Goal: Transaction & Acquisition: Purchase product/service

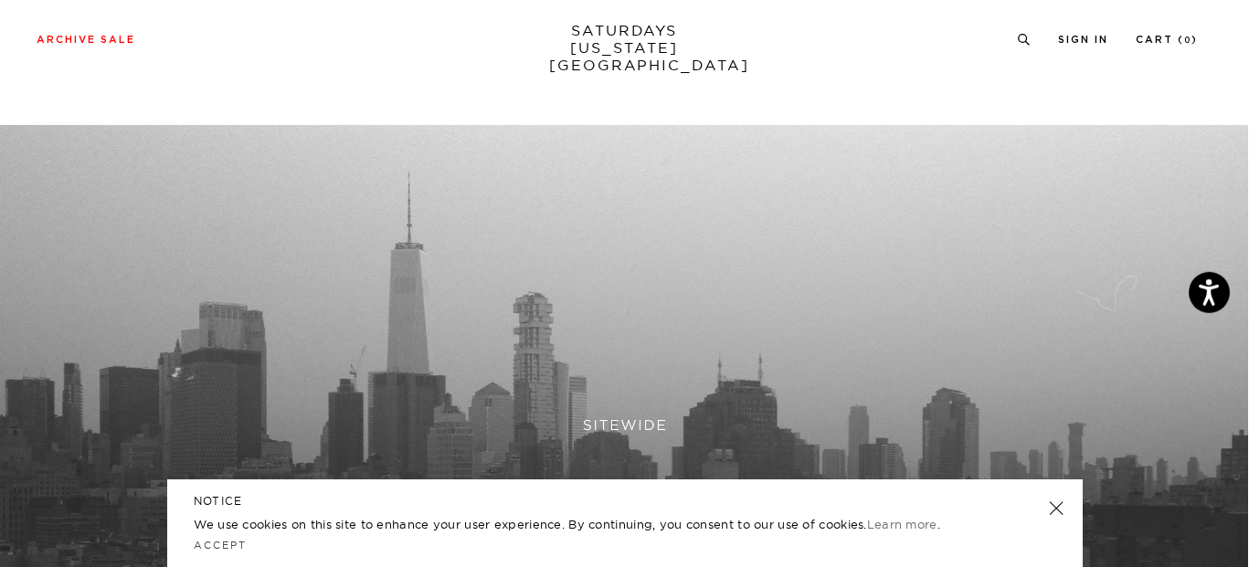
scroll to position [609, 0]
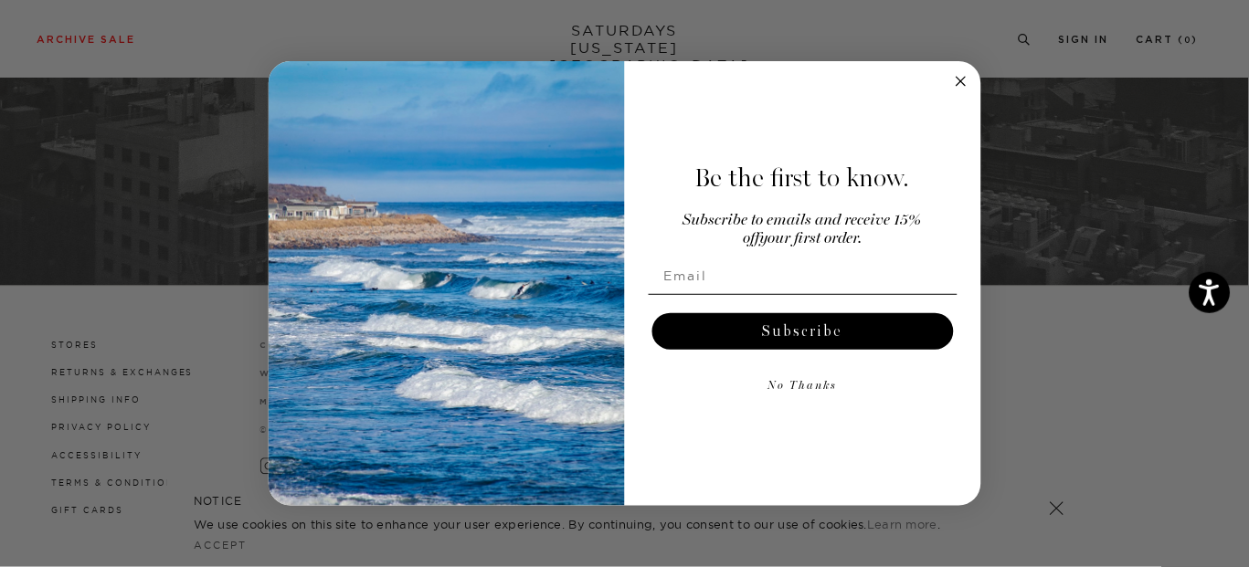
click at [958, 74] on circle "Close dialog" at bounding box center [960, 80] width 21 height 21
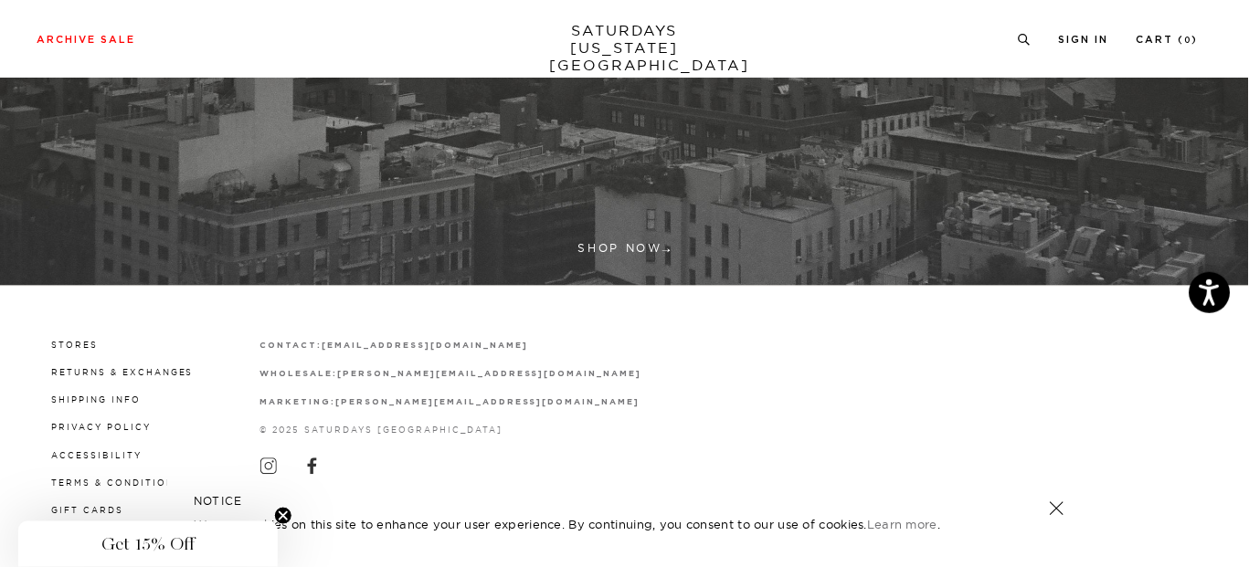
scroll to position [0, 0]
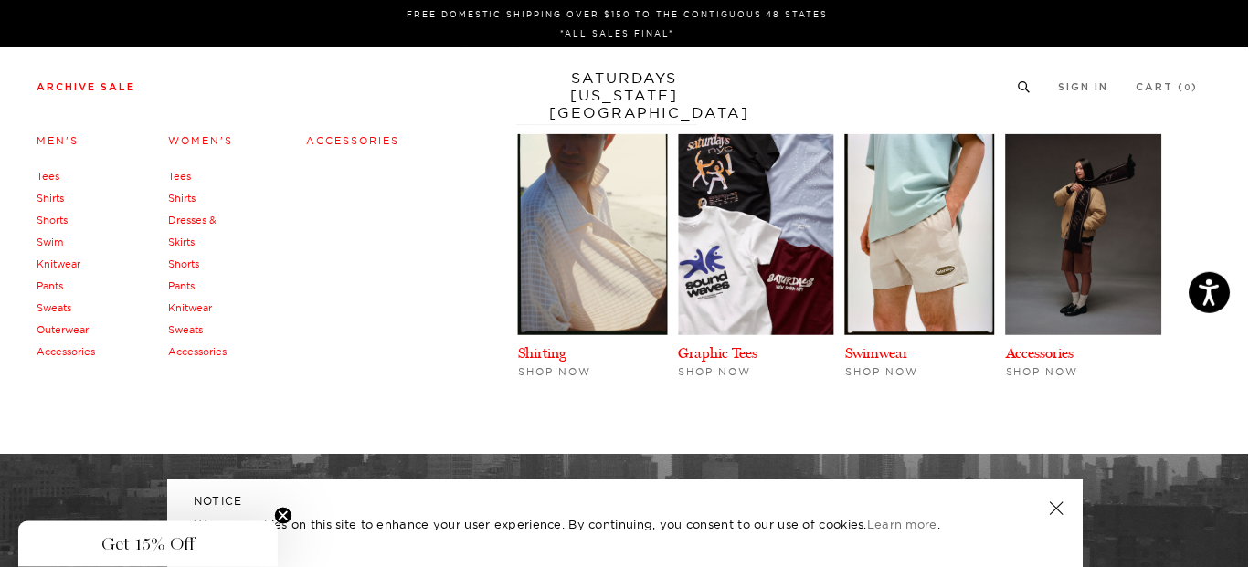
click at [101, 82] on link "Archive Sale" at bounding box center [86, 87] width 99 height 10
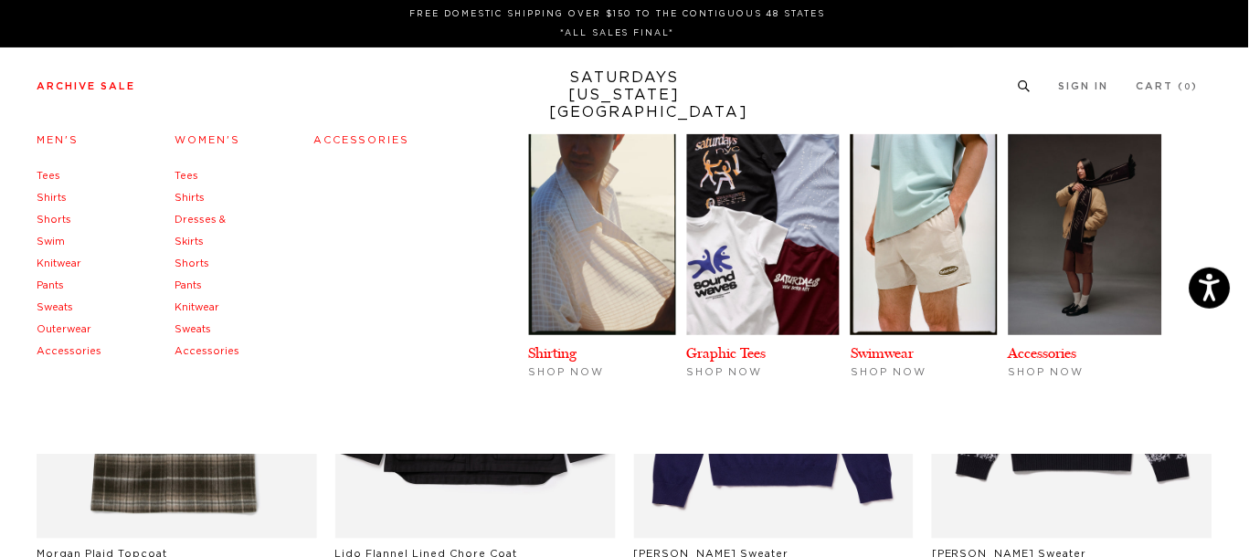
click at [183, 176] on link "Tees" at bounding box center [187, 176] width 24 height 10
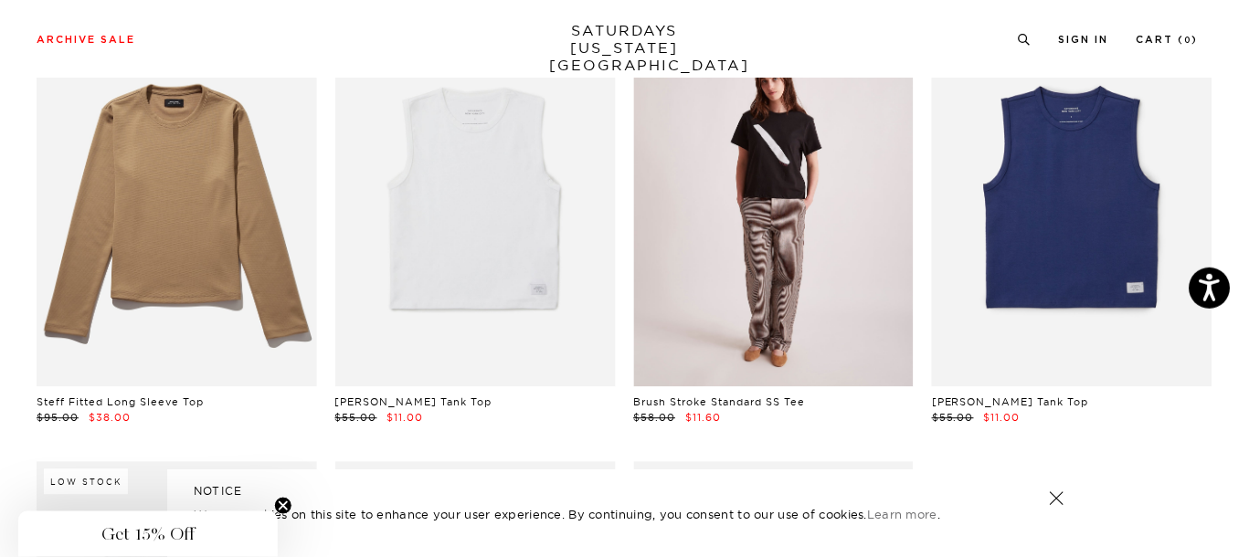
scroll to position [556, 0]
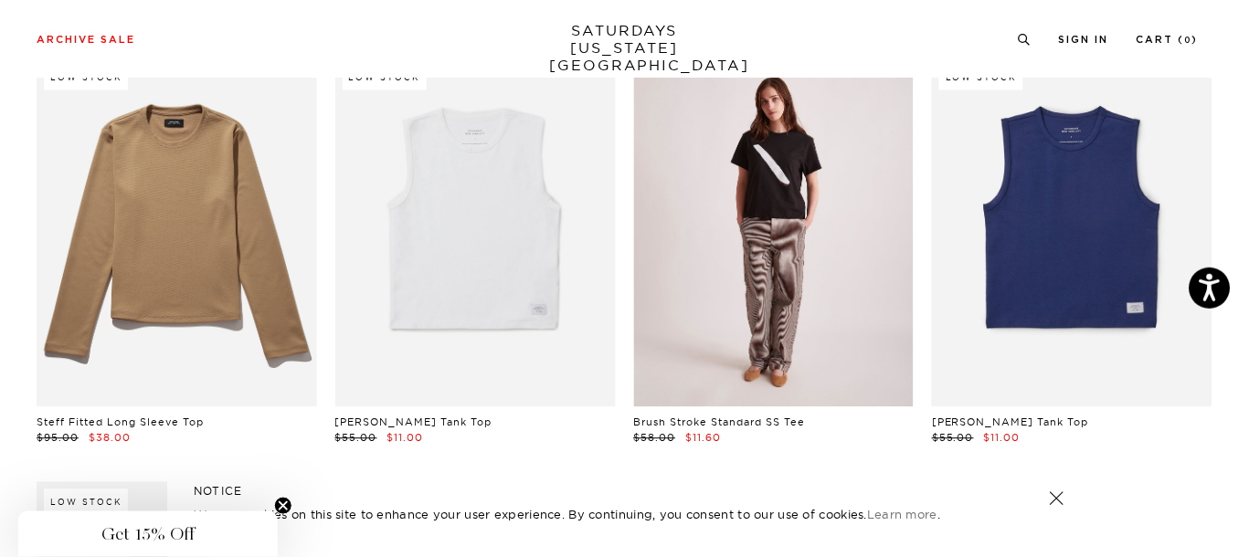
click at [747, 262] on link at bounding box center [774, 233] width 280 height 350
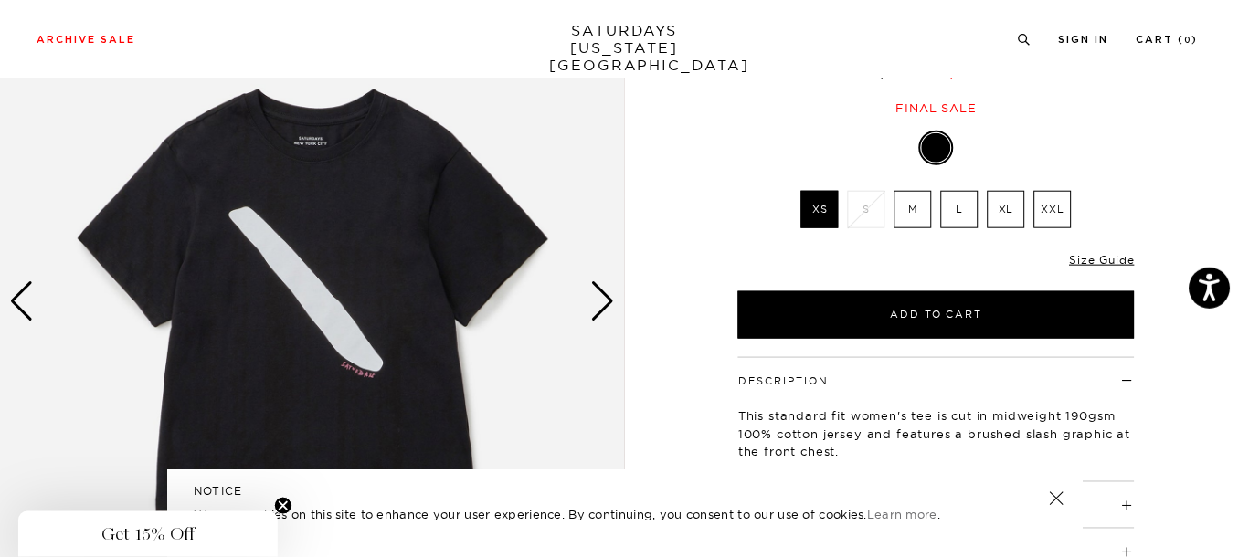
scroll to position [185, 0]
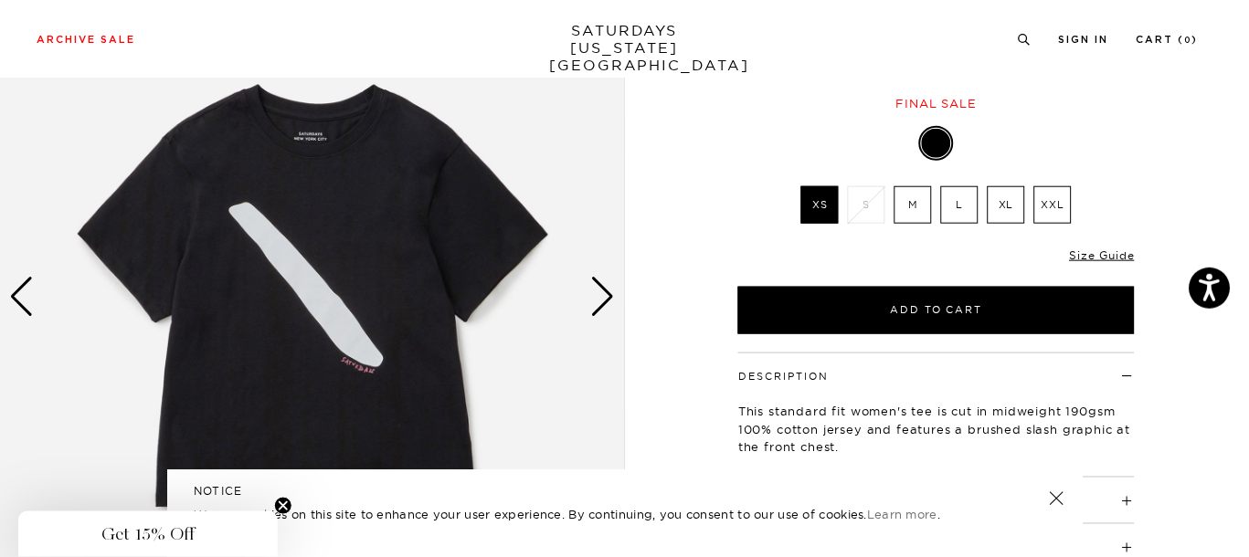
click at [598, 288] on div "Next slide" at bounding box center [603, 297] width 25 height 40
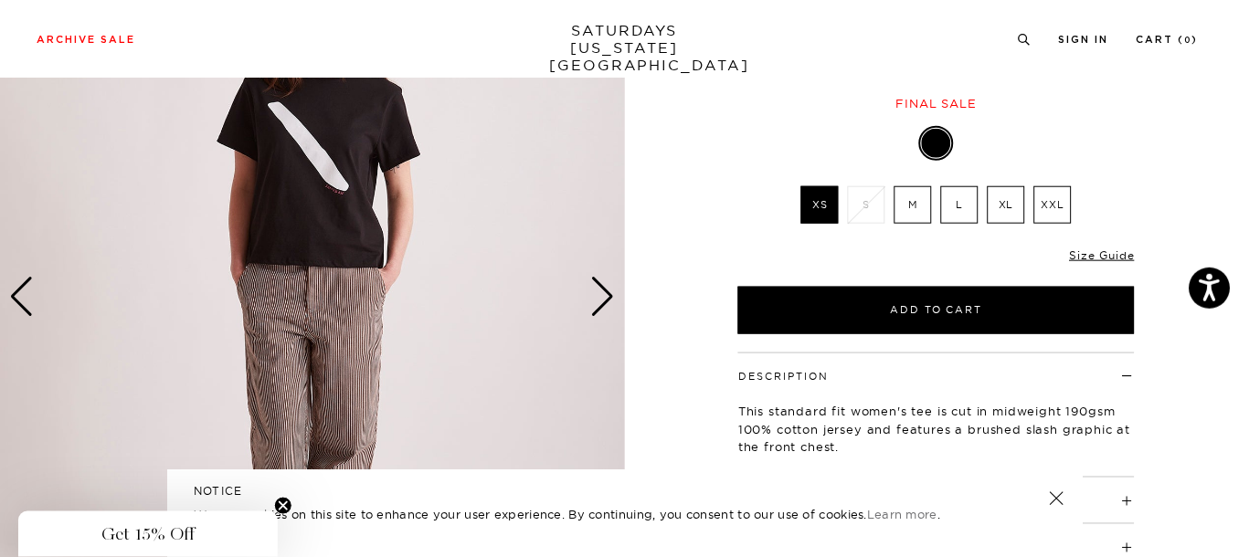
click at [598, 288] on div "Next slide" at bounding box center [603, 297] width 25 height 40
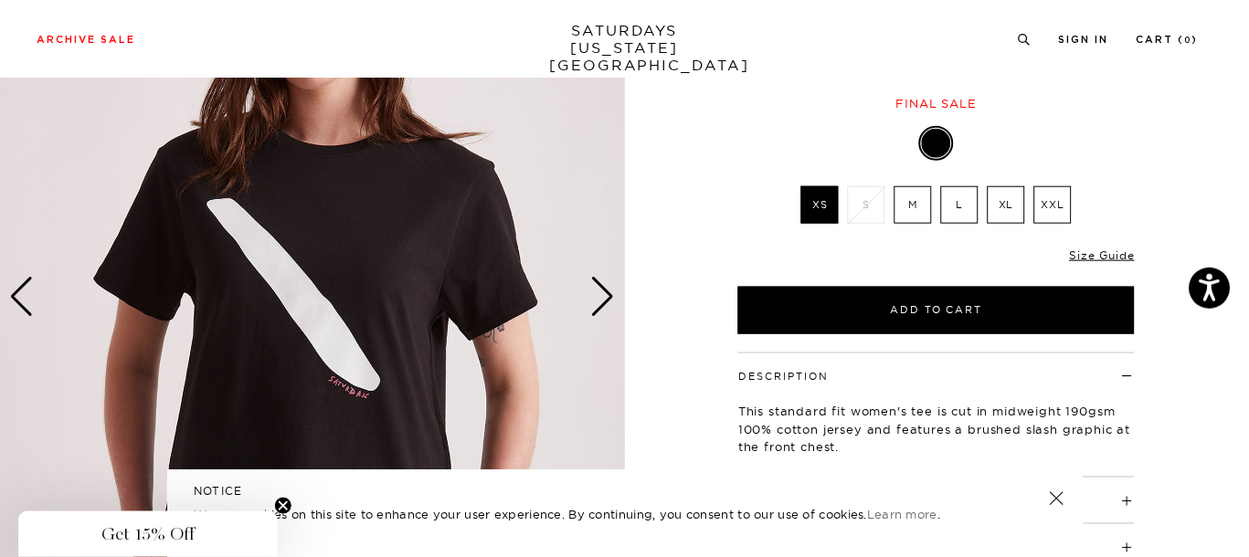
click at [598, 294] on div "Next slide" at bounding box center [603, 297] width 25 height 40
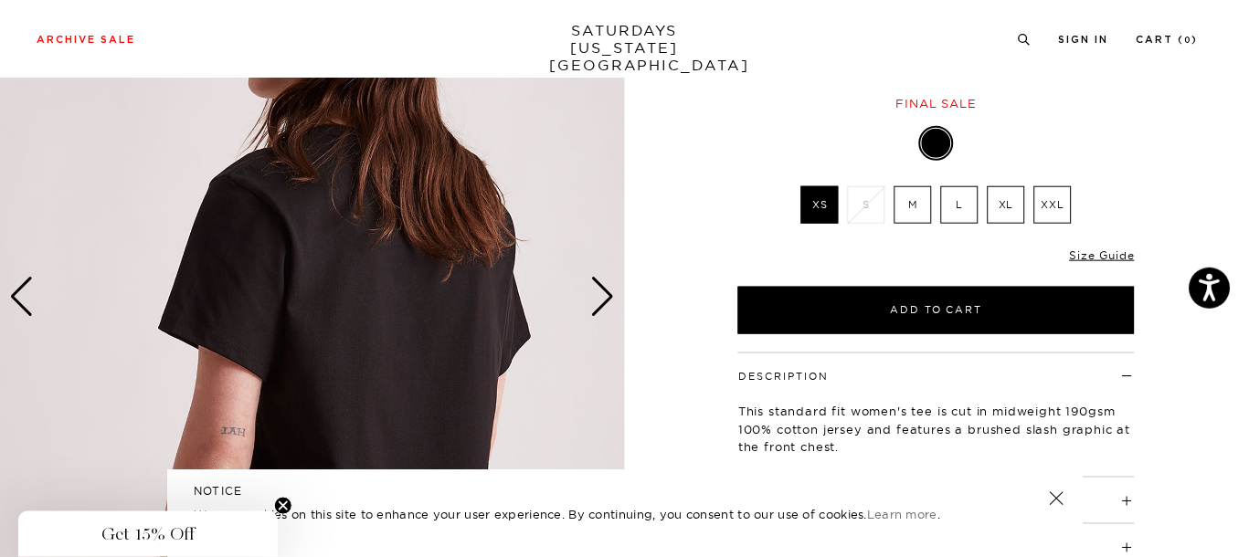
click at [598, 294] on div "Next slide" at bounding box center [603, 297] width 25 height 40
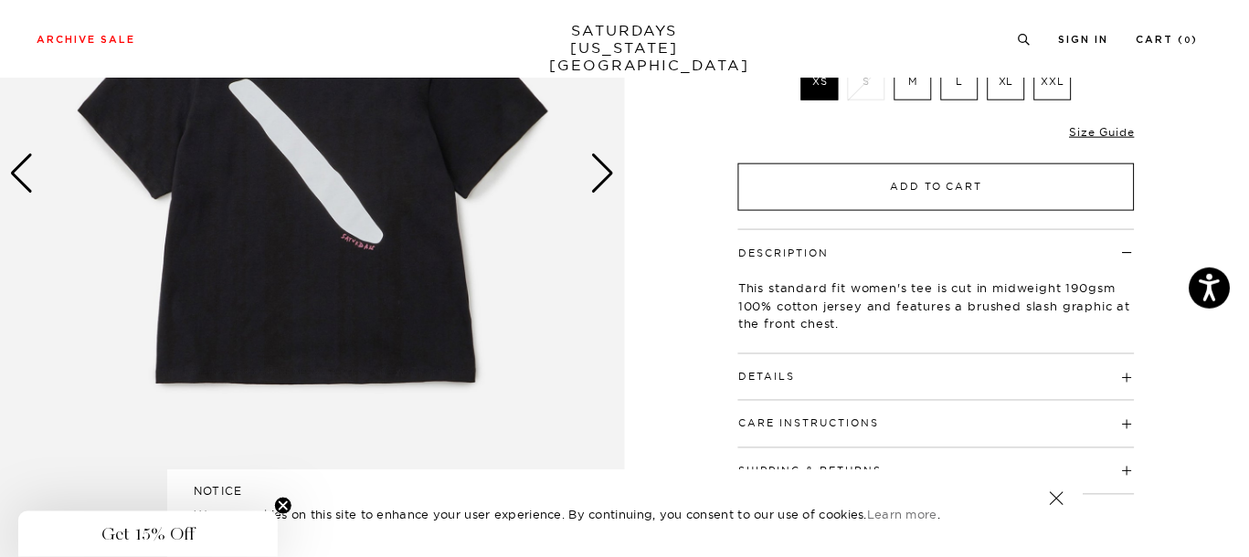
scroll to position [307, 0]
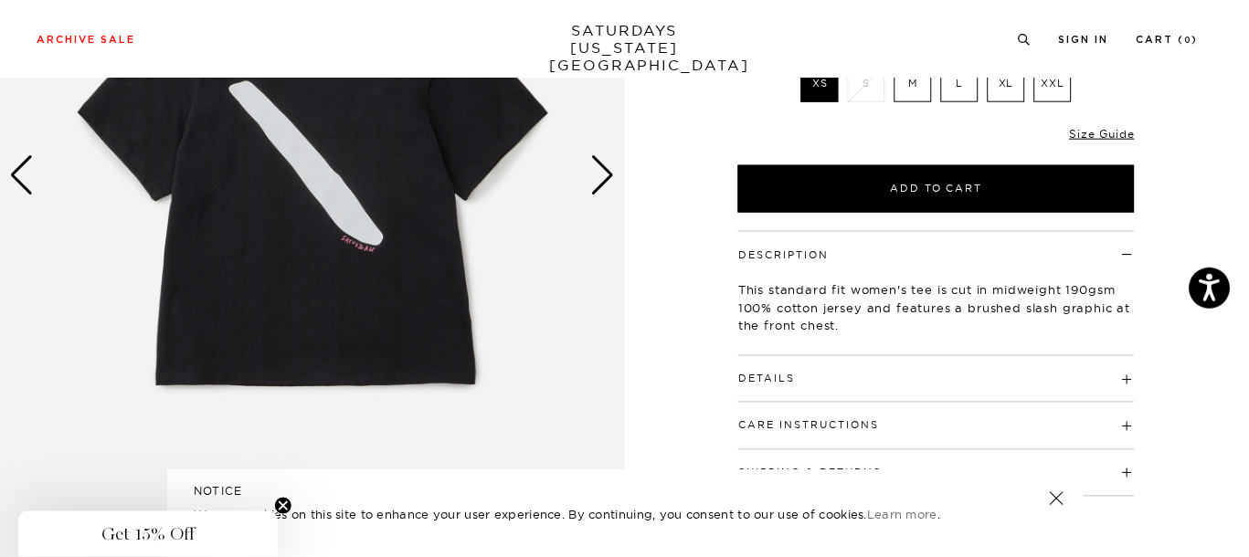
click at [1123, 380] on h4 "Details" at bounding box center [936, 371] width 397 height 30
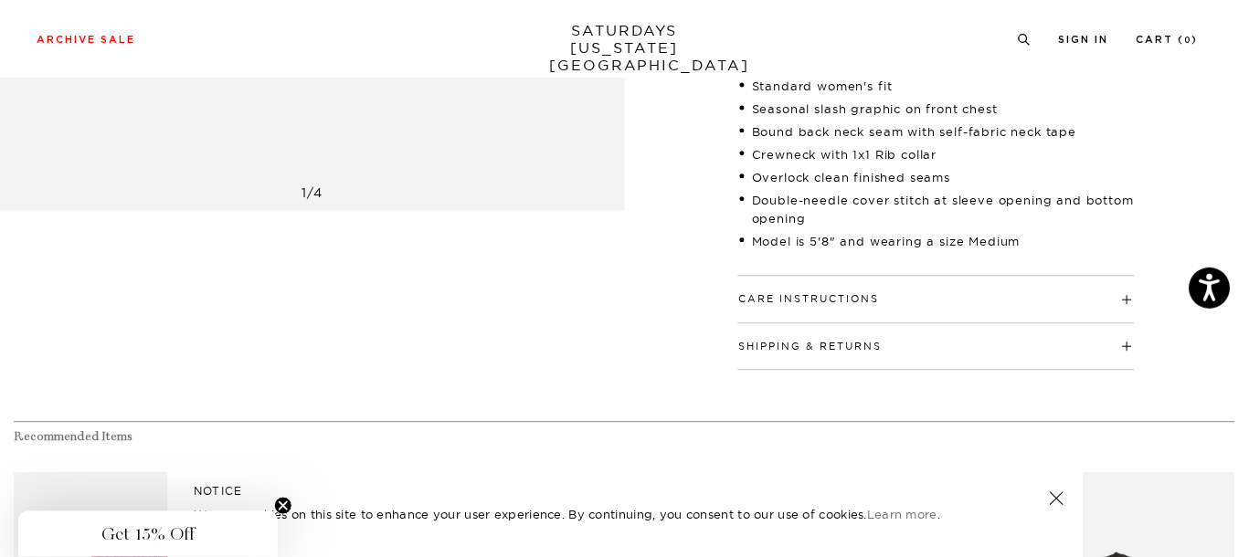
scroll to position [666, 0]
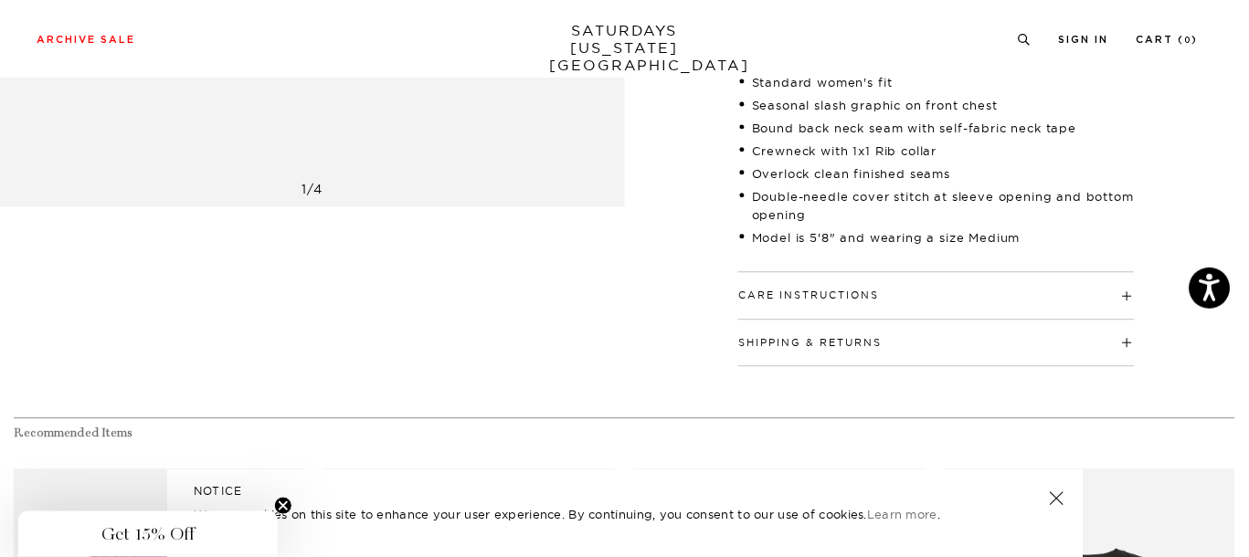
click at [910, 286] on h4 "Care Instructions" at bounding box center [936, 287] width 397 height 30
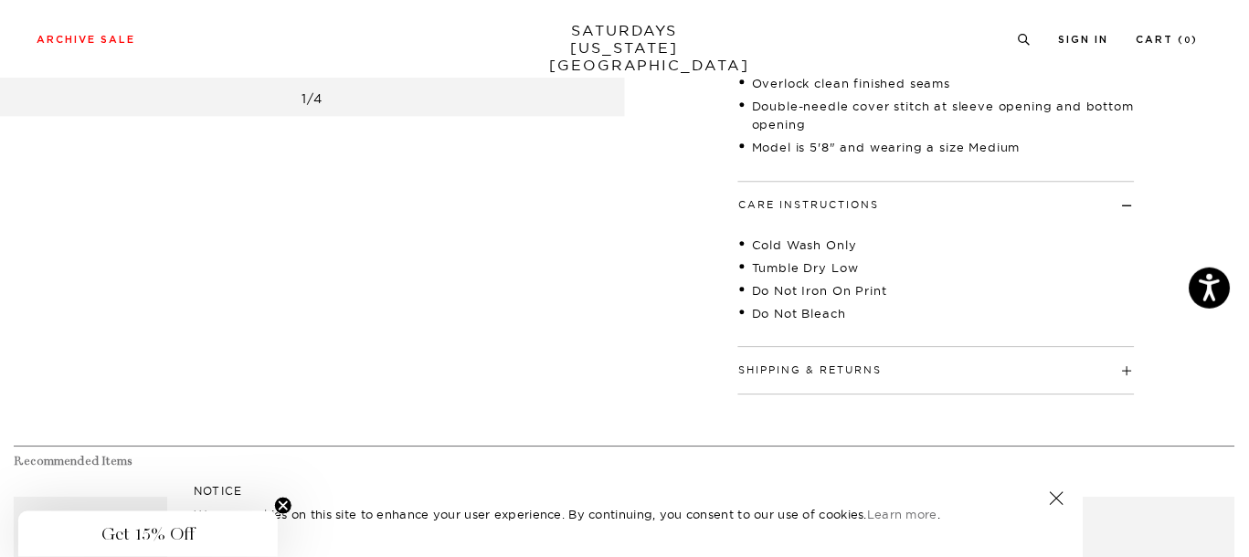
scroll to position [759, 0]
click at [907, 354] on h4 "Shipping & Returns" at bounding box center [936, 359] width 397 height 30
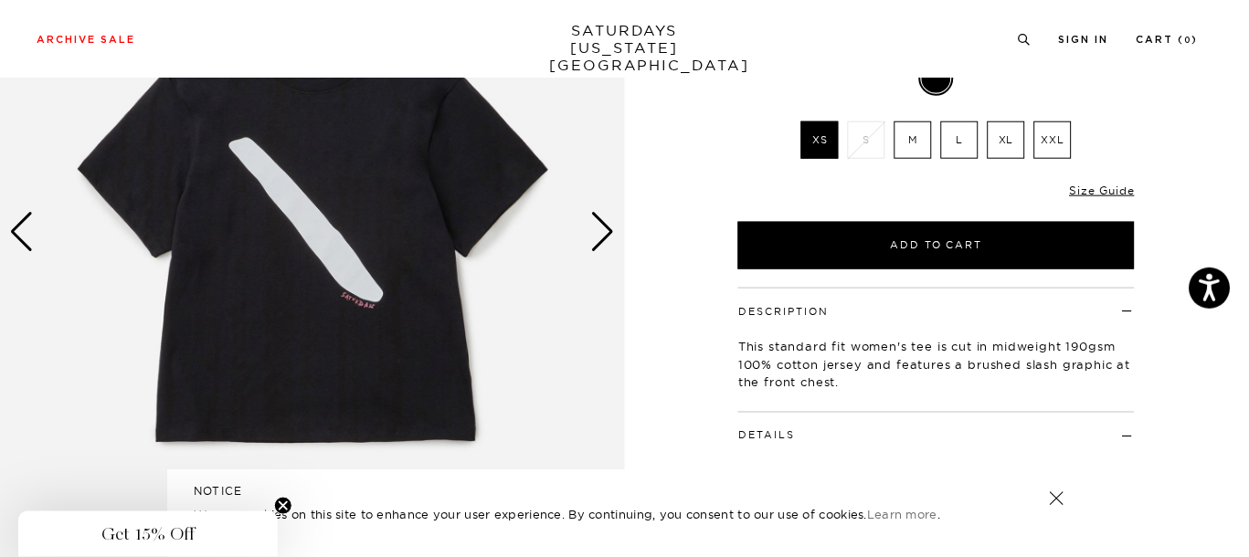
scroll to position [251, 0]
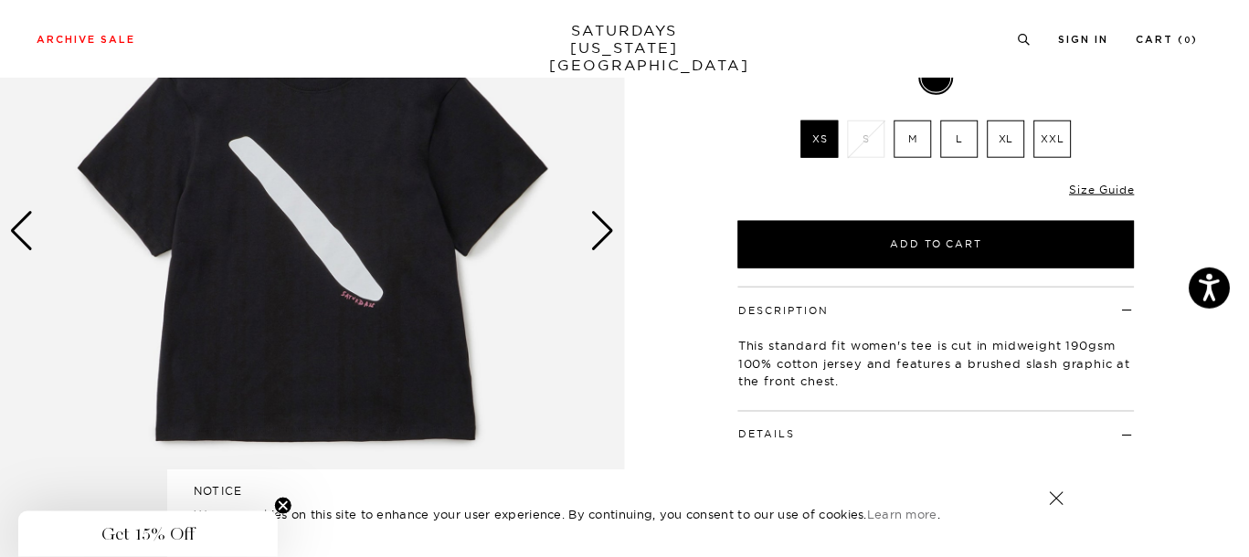
click at [33, 227] on div "Previous slide" at bounding box center [21, 231] width 25 height 40
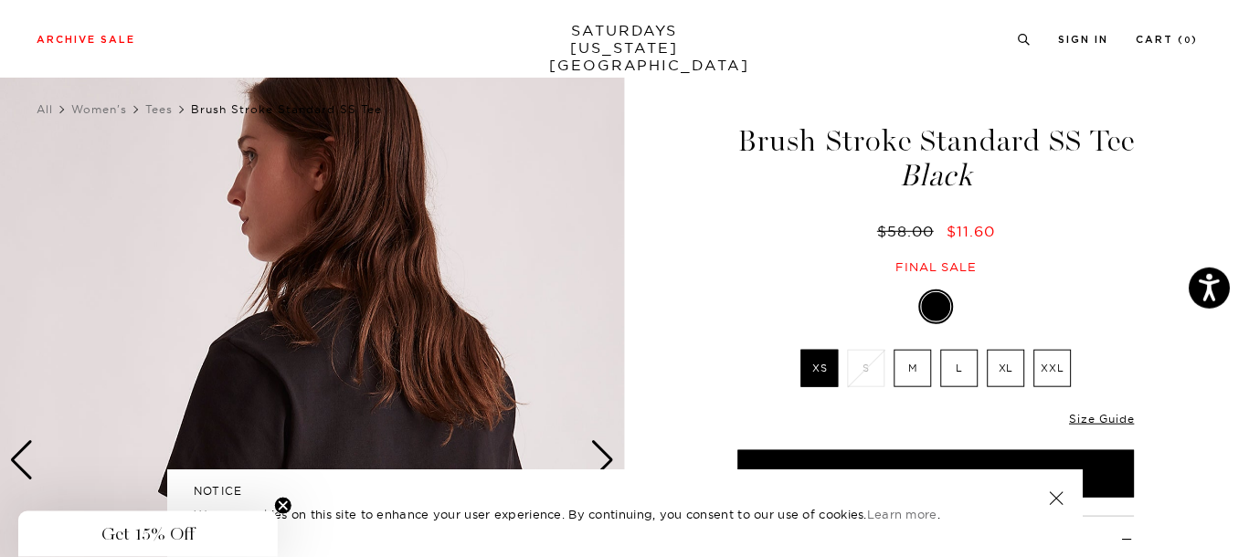
scroll to position [21, 0]
click at [591, 453] on div "Next slide" at bounding box center [603, 461] width 25 height 40
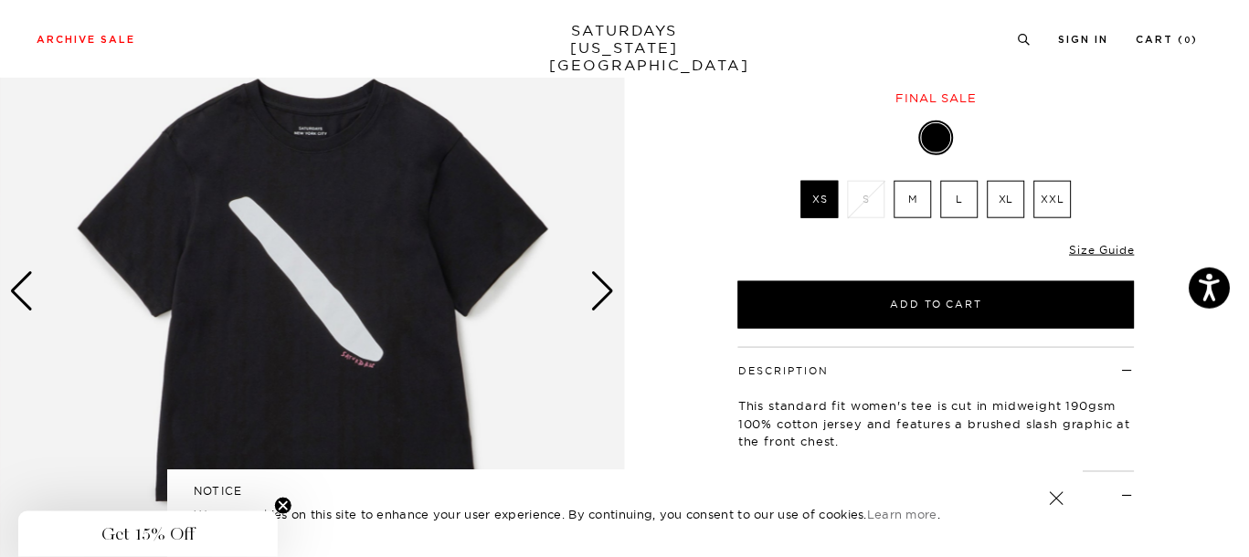
scroll to position [190, 1]
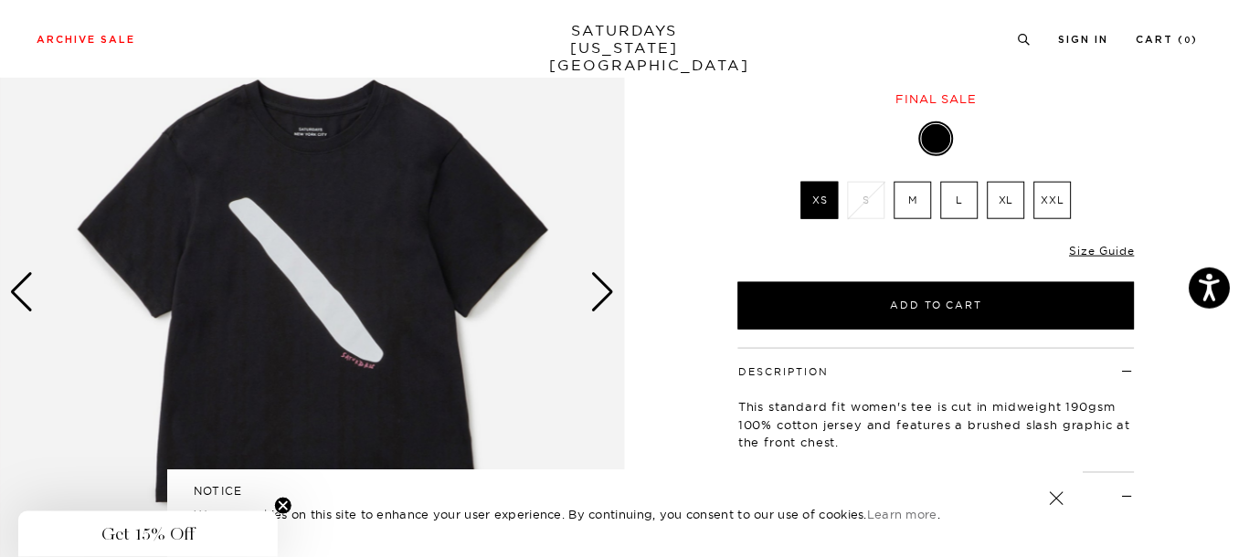
click at [954, 190] on label "L" at bounding box center [959, 200] width 37 height 37
click at [0, 0] on input "L" at bounding box center [0, 0] width 0 height 0
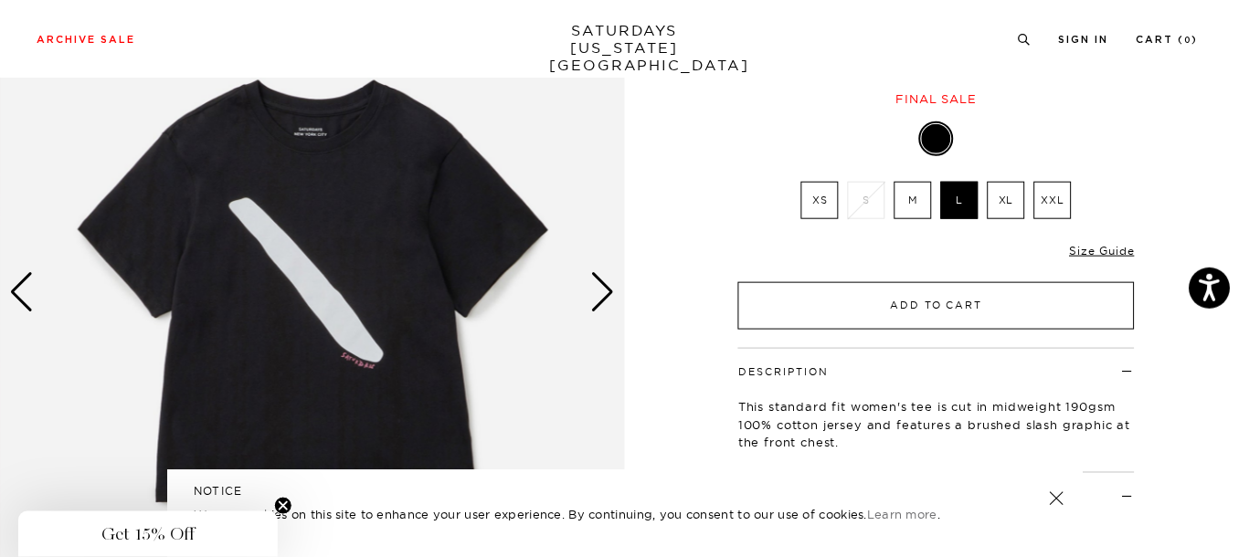
click at [958, 297] on button "Add to Cart" at bounding box center [936, 306] width 397 height 48
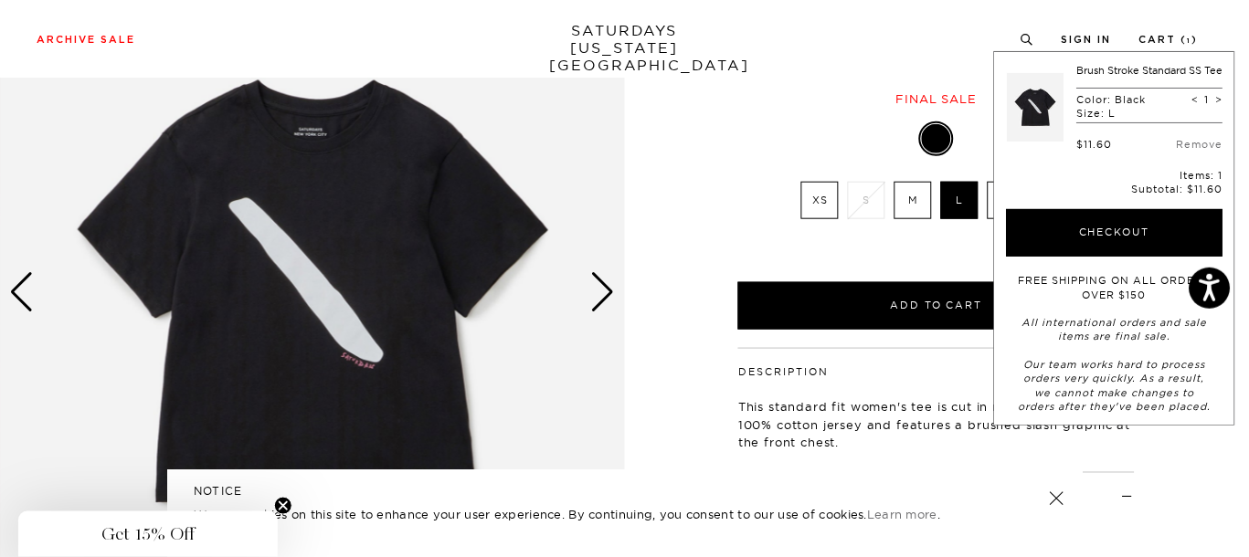
click at [906, 256] on div "Only 0 Left" at bounding box center [936, 252] width 397 height 16
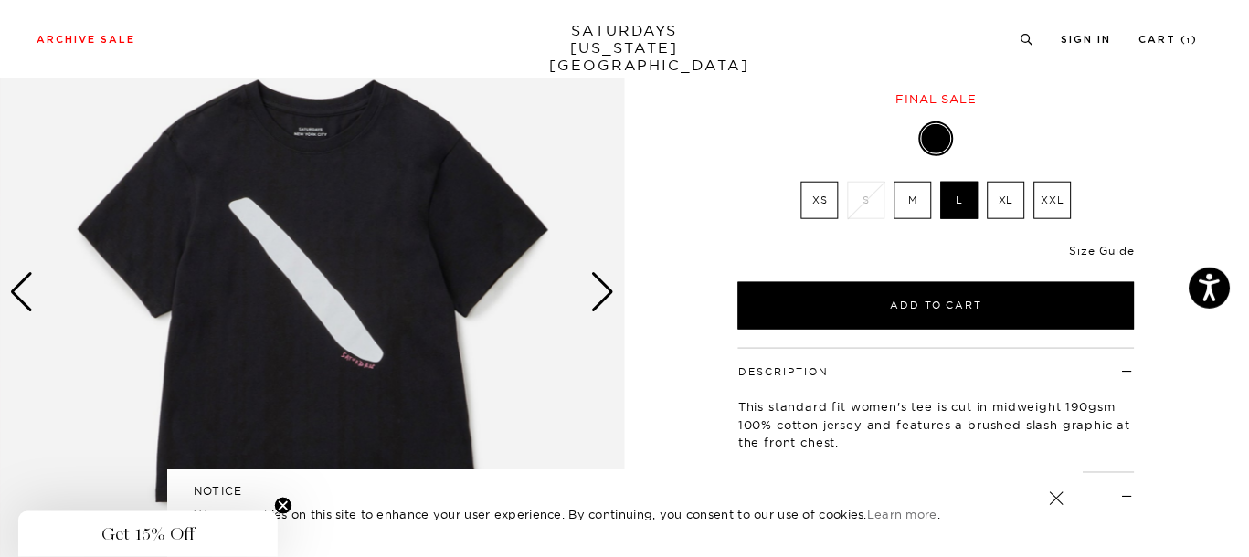
click at [1079, 246] on link "Size Guide" at bounding box center [1102, 251] width 65 height 14
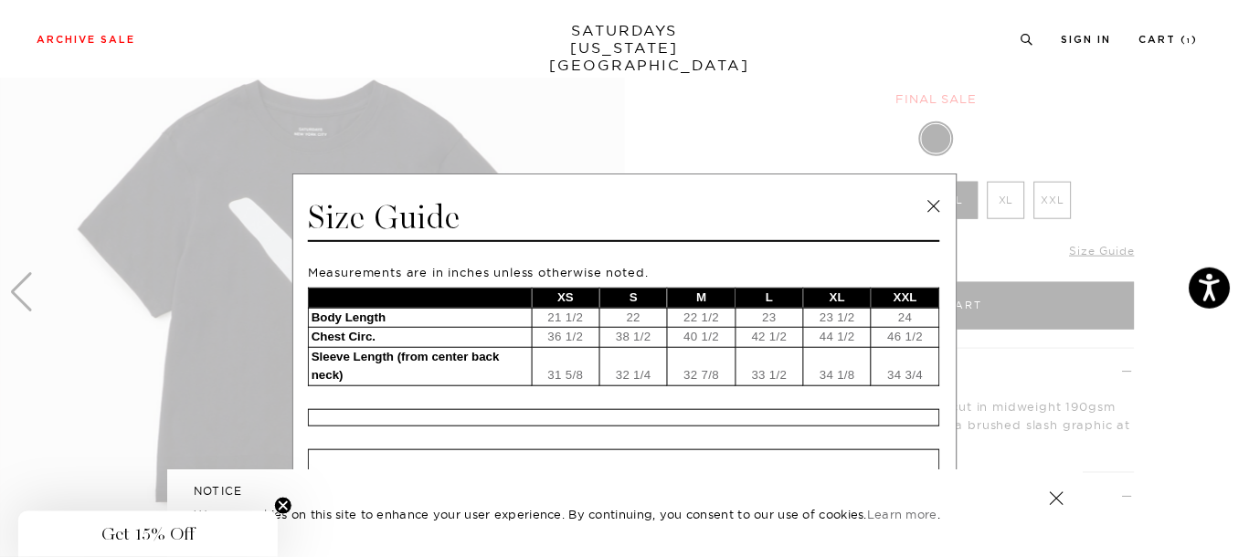
click at [926, 211] on link at bounding box center [933, 206] width 27 height 27
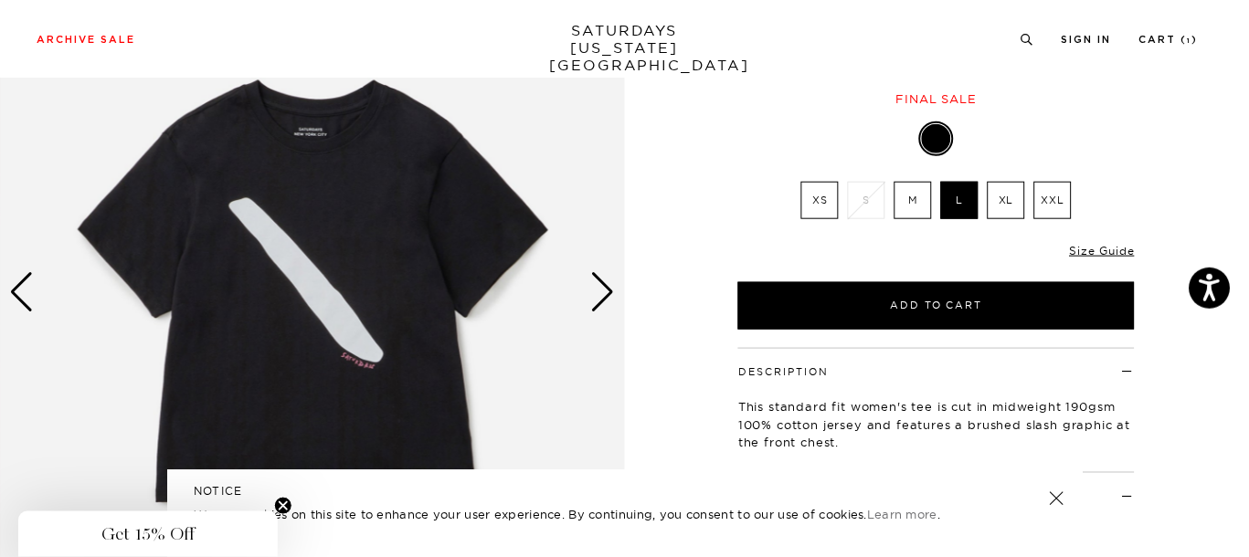
click at [1004, 198] on label "XL" at bounding box center [1006, 200] width 37 height 37
click at [0, 0] on input "XL" at bounding box center [0, 0] width 0 height 0
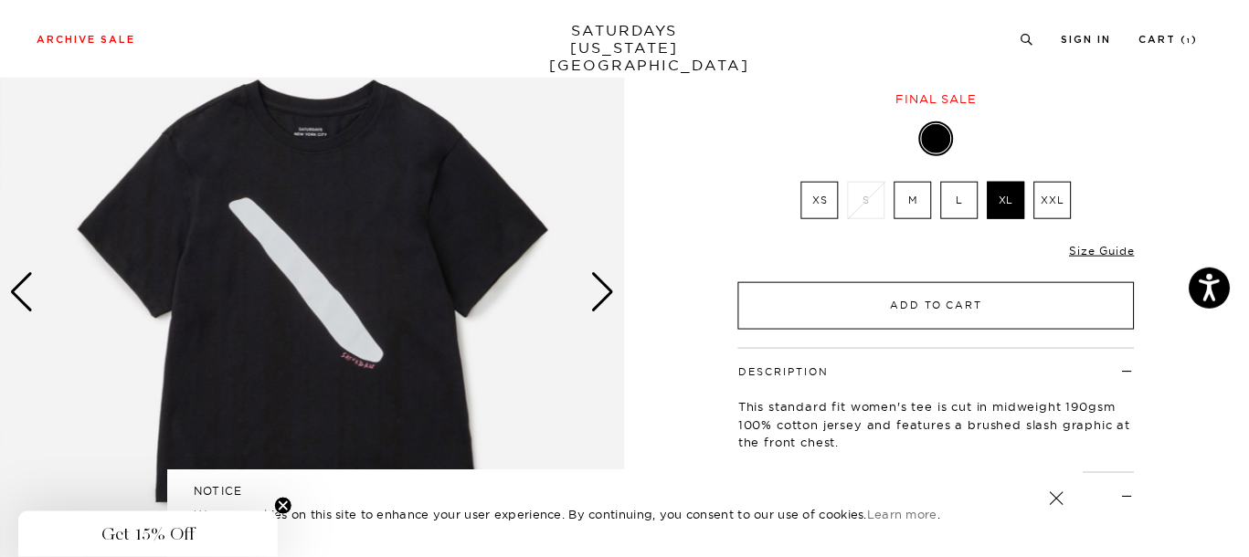
click at [968, 301] on button "Add to Cart" at bounding box center [936, 306] width 397 height 48
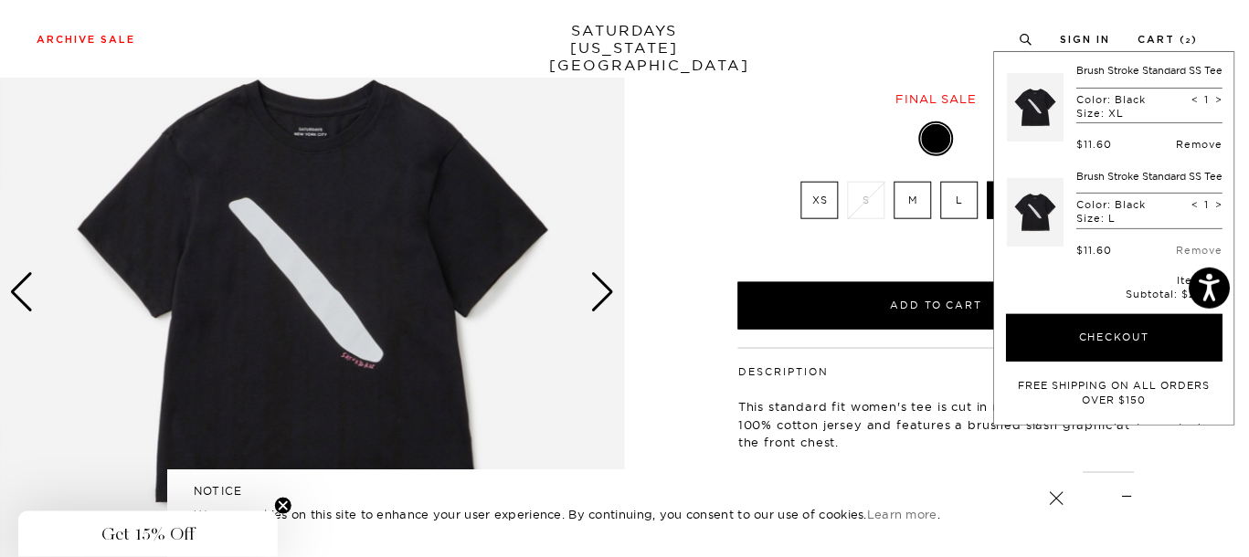
click at [1184, 151] on link "Remove" at bounding box center [1200, 144] width 47 height 13
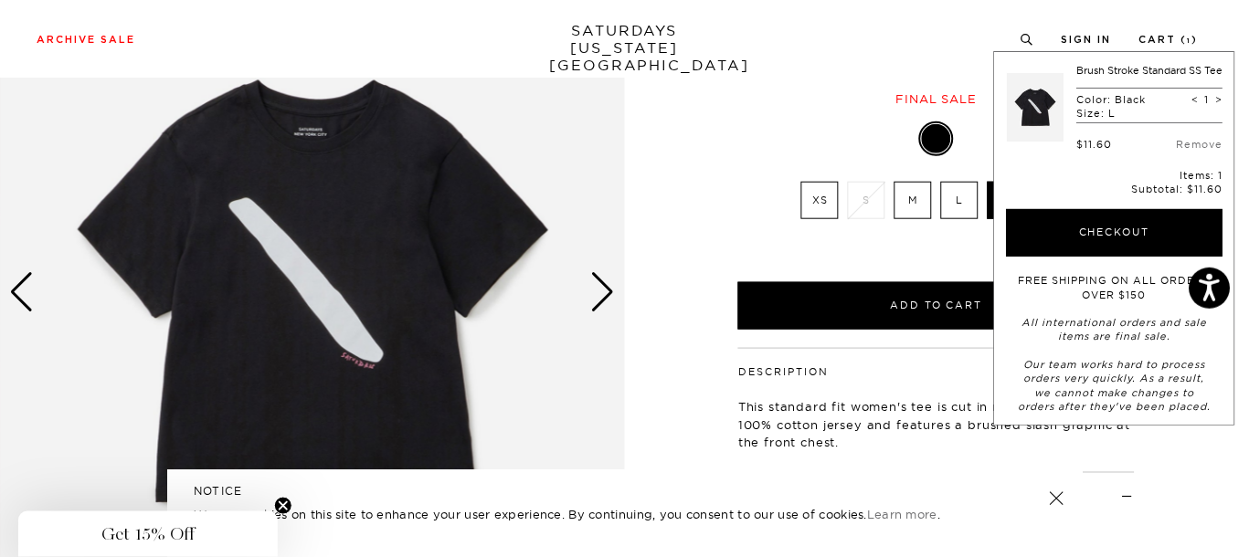
click at [1184, 151] on link "Remove" at bounding box center [1200, 144] width 47 height 13
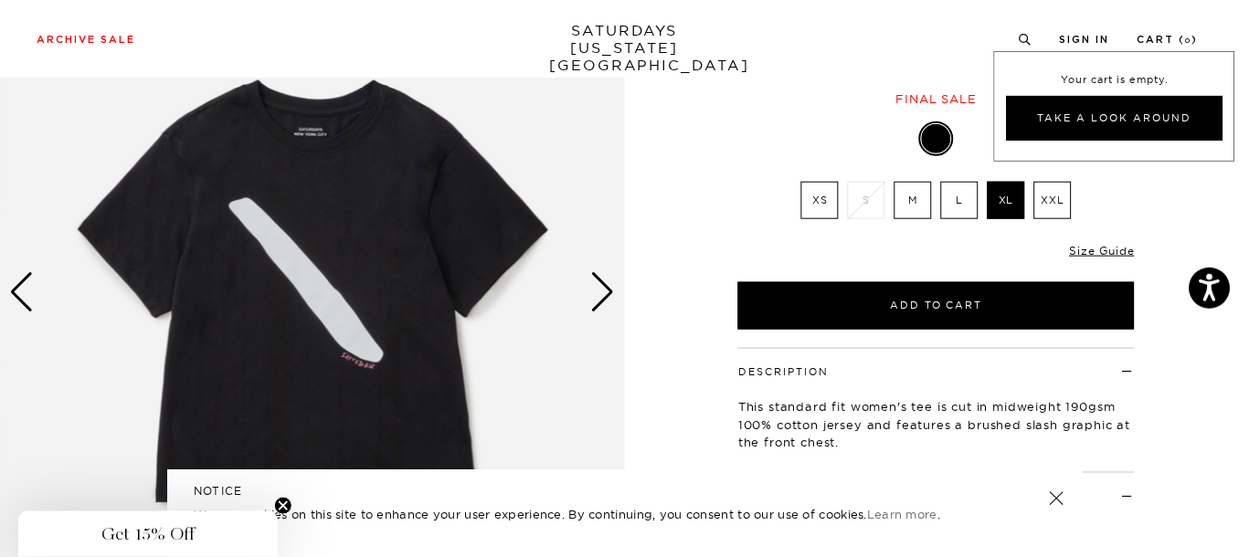
click at [1014, 196] on label "XL" at bounding box center [1006, 200] width 37 height 37
click at [0, 0] on input "XL" at bounding box center [0, 0] width 0 height 0
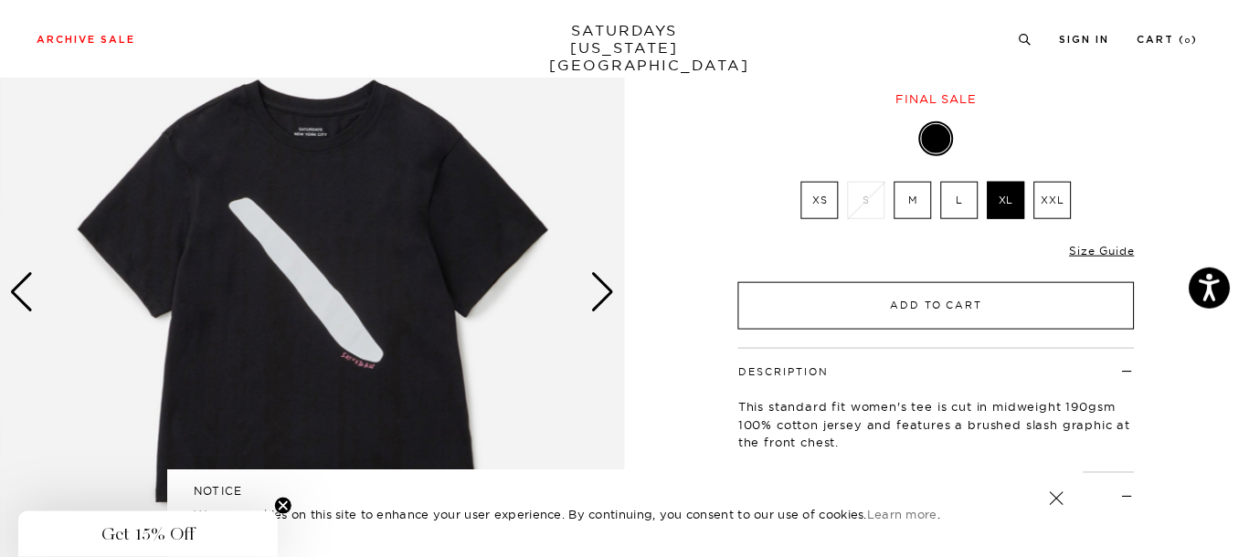
click at [955, 313] on button "Add to Cart" at bounding box center [936, 306] width 397 height 48
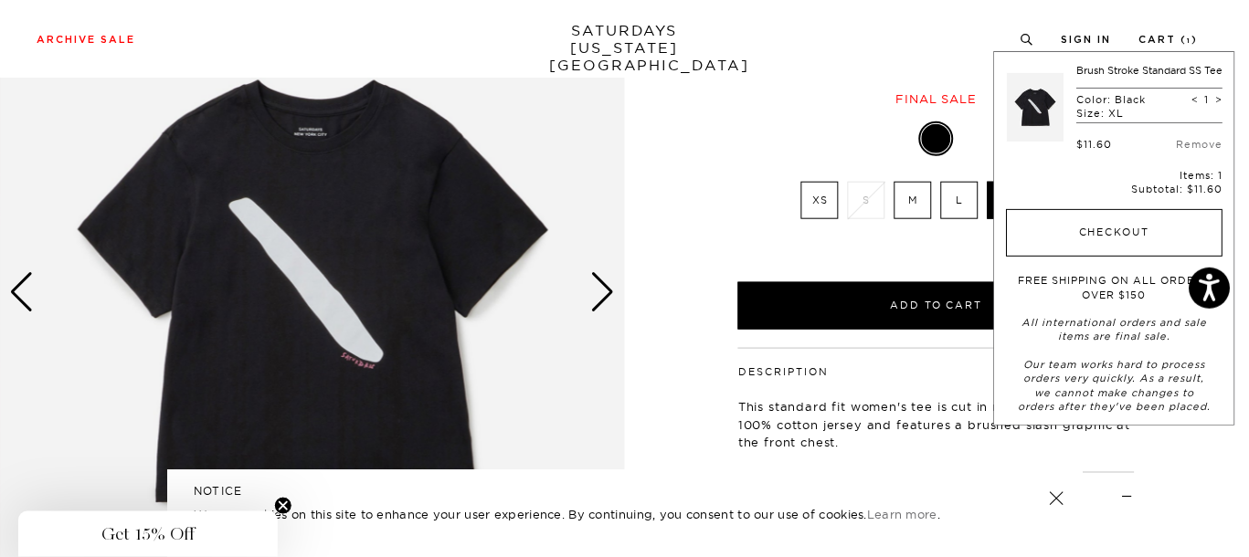
click at [1086, 249] on button "Checkout" at bounding box center [1115, 233] width 217 height 48
